Goal: Information Seeking & Learning: Understand process/instructions

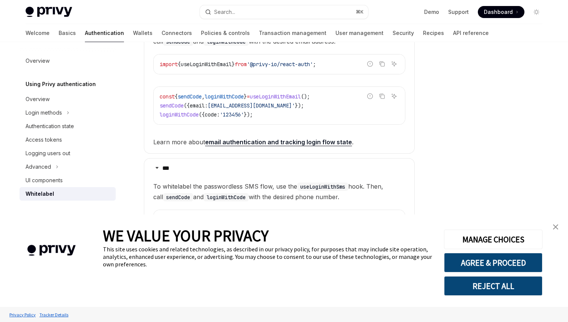
scroll to position [202, 0]
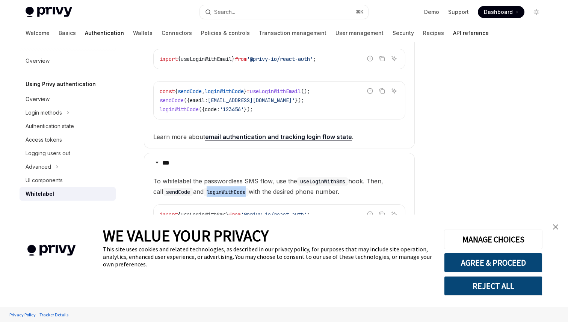
click at [453, 33] on link "API reference" at bounding box center [471, 33] width 36 height 18
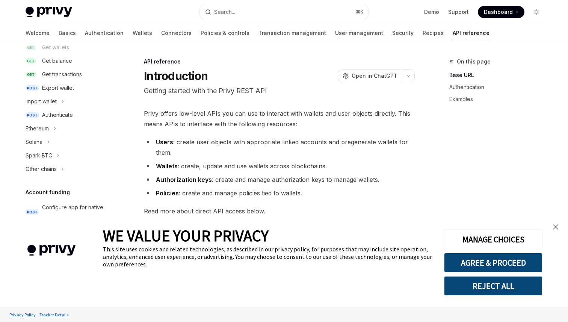
scroll to position [133, 0]
click at [72, 115] on div "Authenticate" at bounding box center [57, 113] width 31 height 9
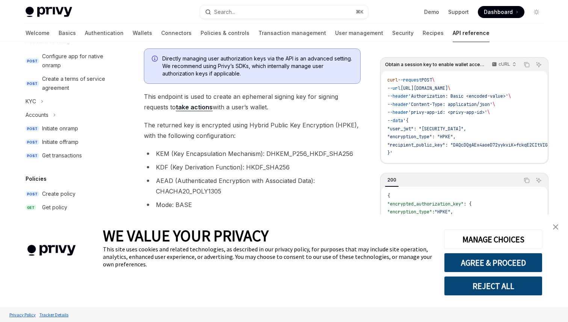
scroll to position [285, 0]
click at [54, 117] on icon "Toggle Accounts section" at bounding box center [54, 113] width 3 height 9
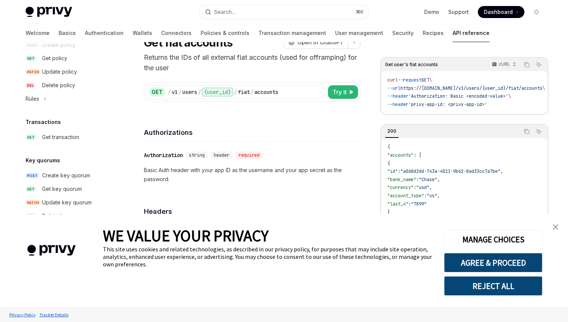
scroll to position [495, 0]
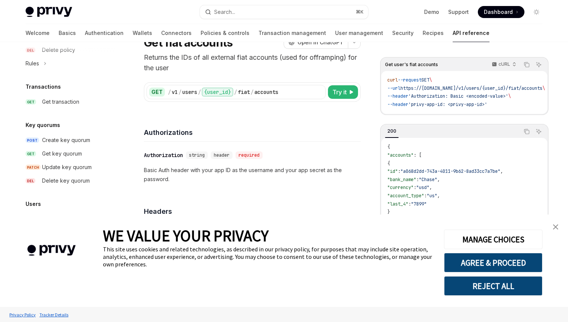
click at [37, 202] on h5 "Users" at bounding box center [33, 203] width 15 height 9
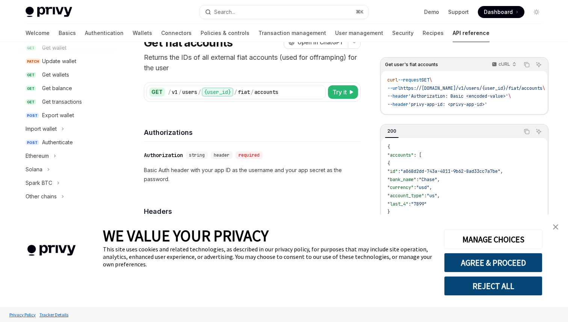
scroll to position [97, 0]
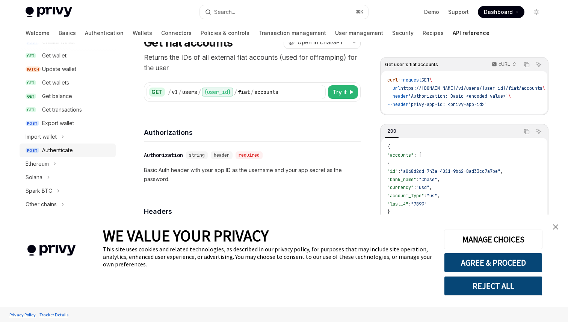
click at [56, 149] on div "Authenticate" at bounding box center [57, 150] width 31 height 9
type textarea "*"
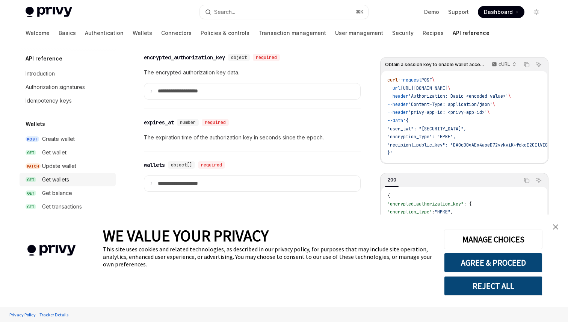
scroll to position [2, 0]
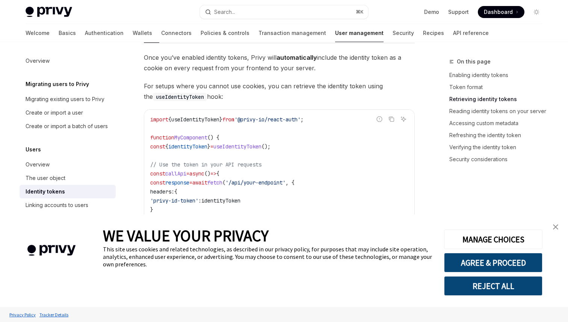
scroll to position [701, 0]
click at [556, 227] on img "close banner" at bounding box center [555, 226] width 5 height 5
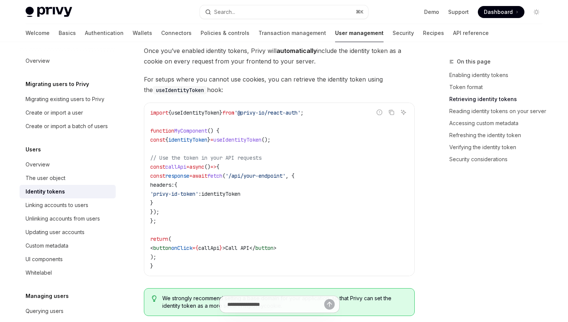
scroll to position [711, 0]
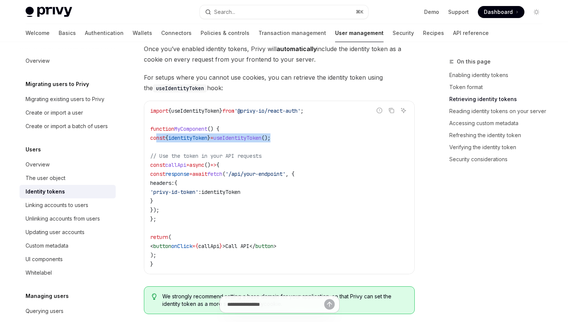
drag, startPoint x: 300, startPoint y: 138, endPoint x: 157, endPoint y: 139, distance: 142.4
click at [157, 139] on code "import { useIdentityToken } from '@privy-io/react-auth' ; function MyComponent …" at bounding box center [279, 187] width 258 height 162
copy span "const { identityToken } = useIdentityToken ();"
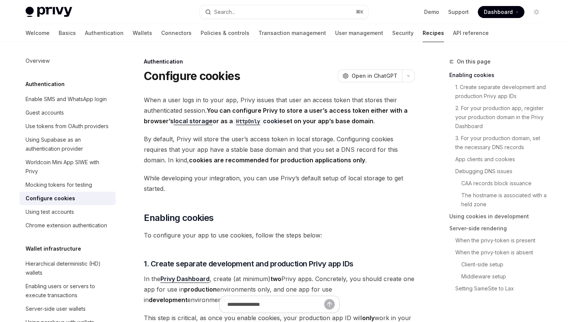
type textarea "*"
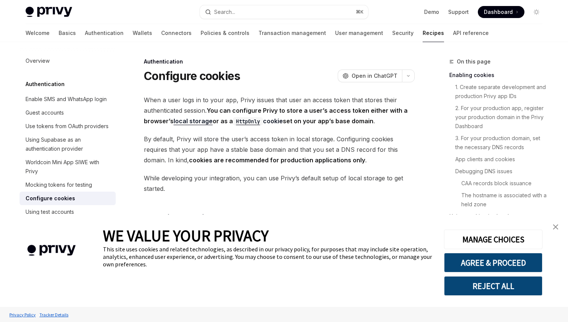
click at [552, 225] on link "close banner" at bounding box center [555, 226] width 15 height 15
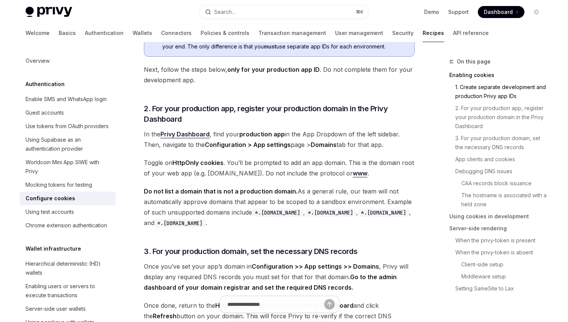
scroll to position [321, 0]
